Goal: Find specific page/section: Find specific page/section

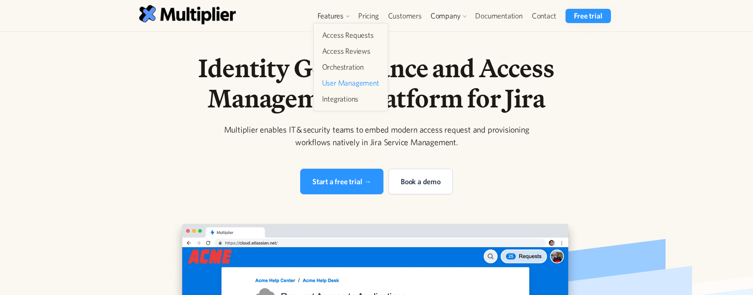
click at [328, 85] on link "User Management" at bounding box center [351, 83] width 64 height 15
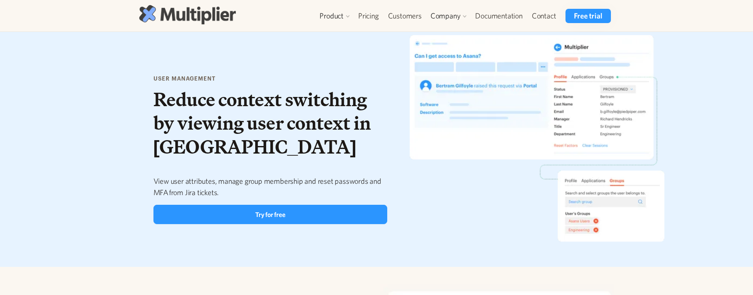
click at [191, 5] on img at bounding box center [187, 14] width 97 height 19
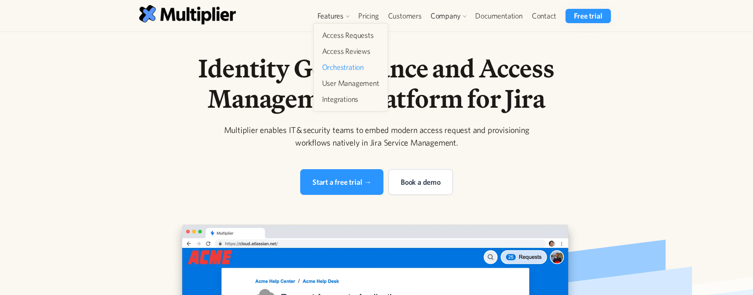
click at [335, 67] on link "Orchestration" at bounding box center [351, 67] width 64 height 15
